Goal: Communication & Community: Ask a question

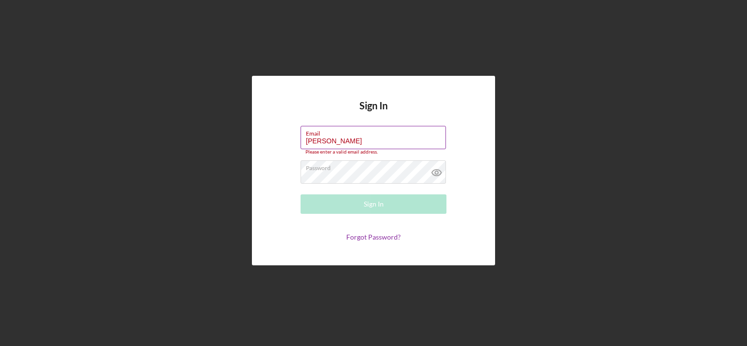
click at [387, 139] on div "Email [PERSON_NAME] Please enter a valid email address." at bounding box center [374, 140] width 146 height 29
drag, startPoint x: 339, startPoint y: 141, endPoint x: 268, endPoint y: 138, distance: 71.6
click at [268, 138] on div "Sign In Email [PERSON_NAME] Please enter a valid email address. Password Sign I…" at bounding box center [373, 171] width 243 height 190
type input "[EMAIL_ADDRESS][DOMAIN_NAME]"
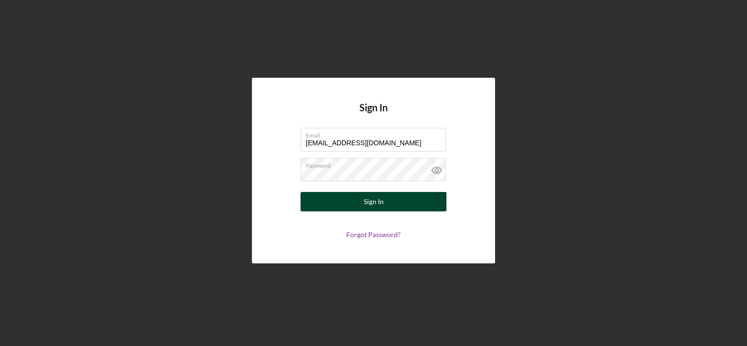
click at [378, 206] on div "Sign In" at bounding box center [374, 201] width 20 height 19
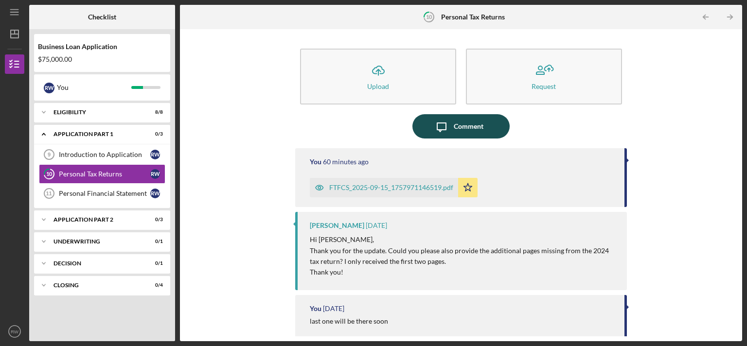
click at [457, 122] on div "Comment" at bounding box center [469, 126] width 30 height 24
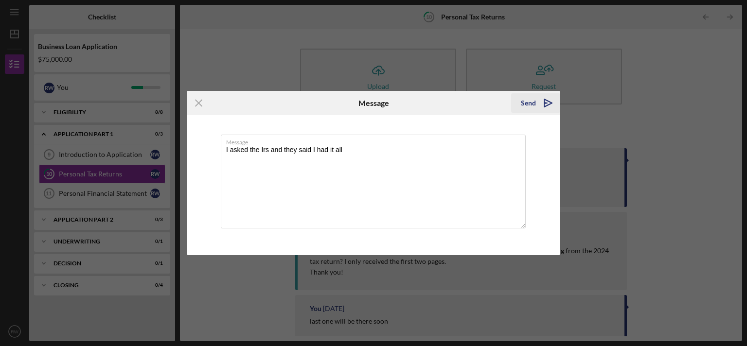
type textarea "I asked the Irs and they said I had it all"
click at [543, 107] on icon "Icon/icon-invite-send" at bounding box center [548, 103] width 24 height 24
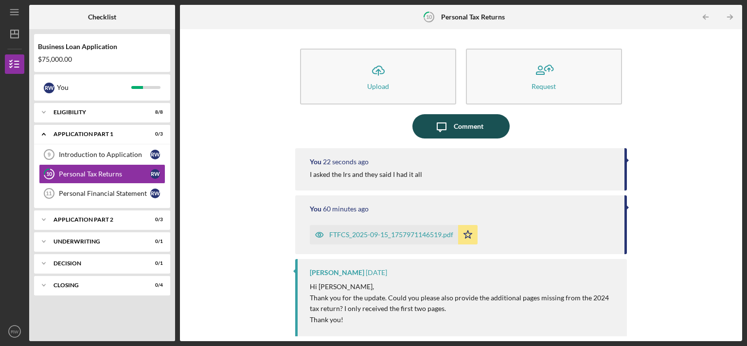
click at [444, 124] on icon "Icon/Message" at bounding box center [442, 126] width 24 height 24
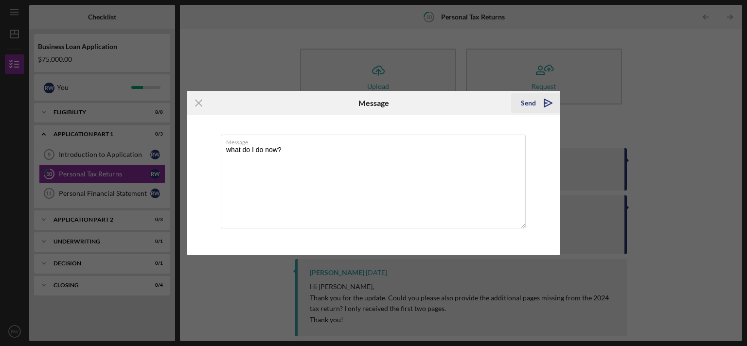
type textarea "what do I do now?"
click at [540, 103] on icon "Icon/icon-invite-send" at bounding box center [548, 103] width 24 height 24
